Goal: Check status: Check status

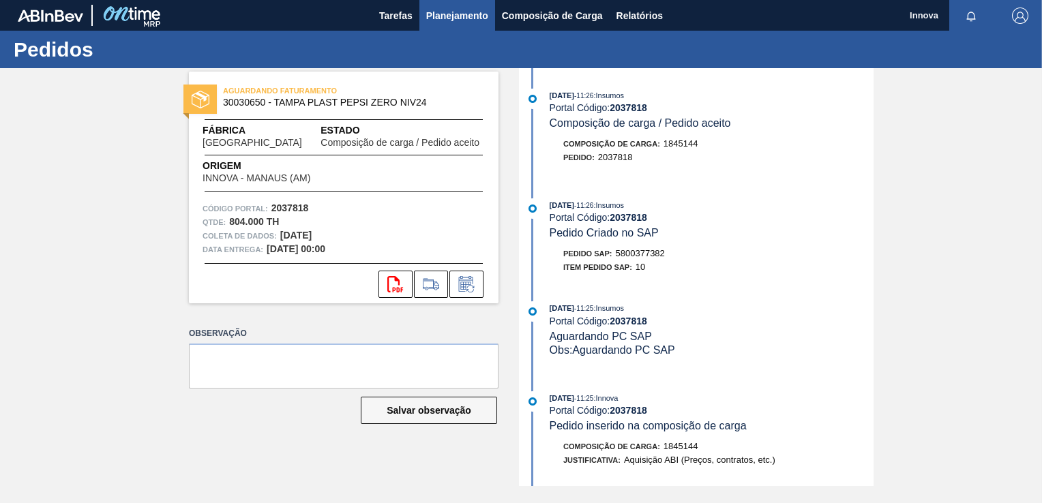
click at [442, 20] on span "Planejamento" at bounding box center [457, 15] width 62 height 16
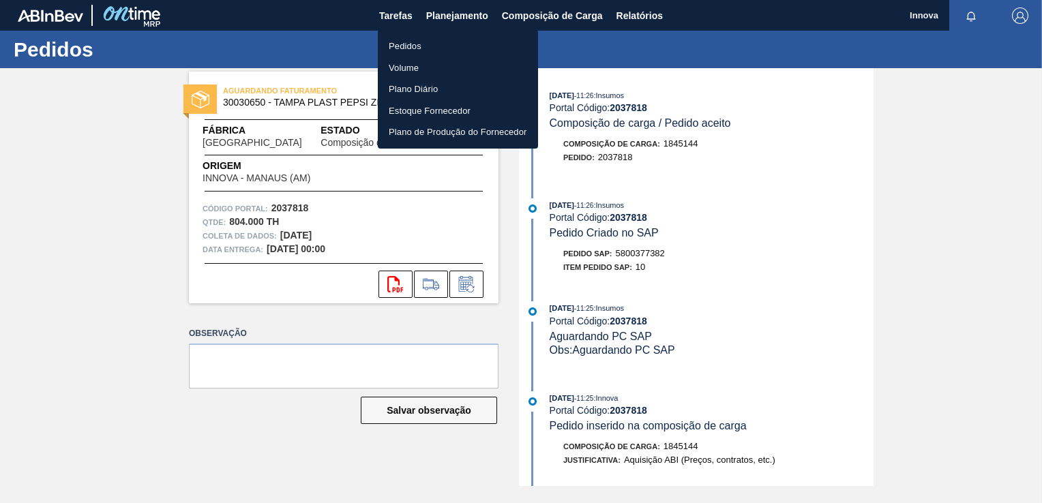
click at [412, 56] on li "Pedidos" at bounding box center [458, 46] width 160 height 22
